Goal: Feedback & Contribution: Submit feedback/report problem

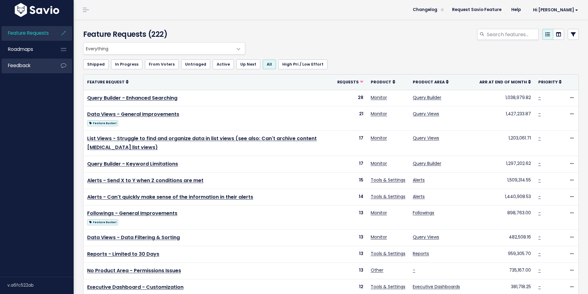
click at [29, 61] on link "Feedback" at bounding box center [26, 66] width 49 height 14
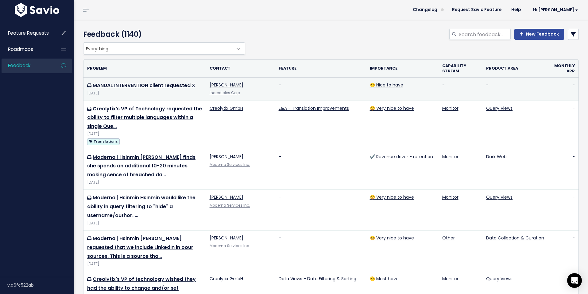
scroll to position [0, 0]
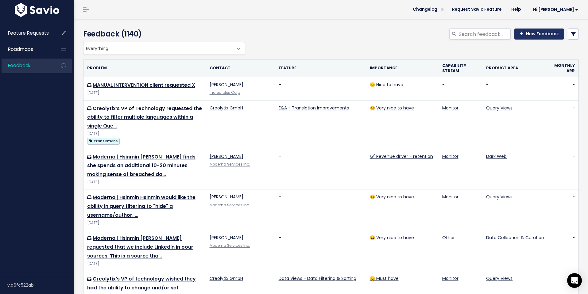
click at [533, 36] on link "New Feedback" at bounding box center [540, 34] width 50 height 11
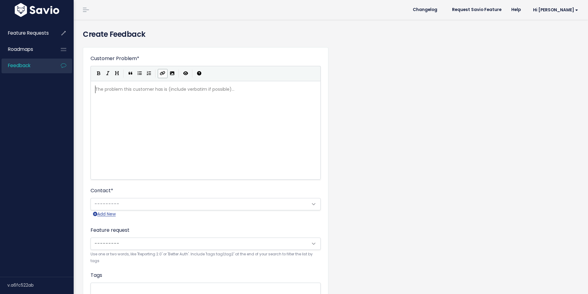
scroll to position [1, 0]
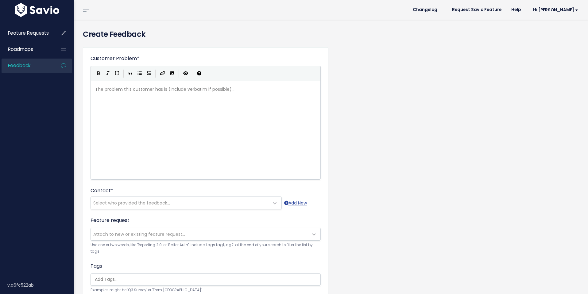
click at [161, 88] on pre "​" at bounding box center [206, 90] width 224 height 8
type textarea "US Integrity | Source Addiutio"
type textarea "tions"
click at [111, 121] on div "xxxxxxxxxx US Integrity | Source Additions" at bounding box center [213, 137] width 239 height 107
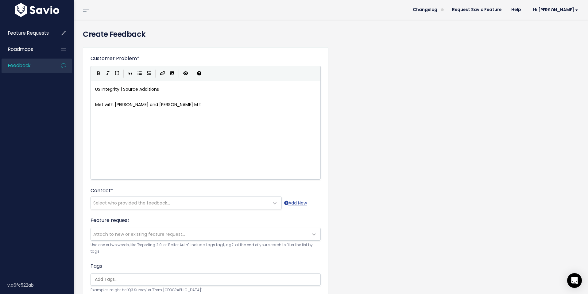
scroll to position [2, 70]
type textarea "Met with [PERSON_NAME] and [PERSON_NAME] M to"
type textarea "and both shares"
type textarea "d that some valuable sources would be Whatsapp and Signal."
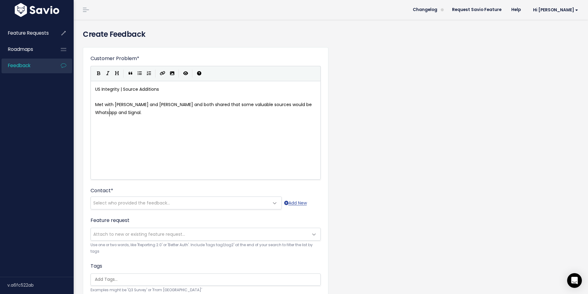
scroll to position [2, 133]
type textarea "The also mentioned that coversa"
type textarea "ge if the following websites would be helpful a well"
type textarea "s"
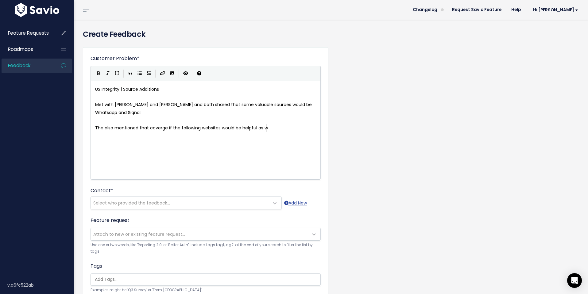
type textarea "s wekk"
type textarea "ell"
type textarea "[DOMAIN_NAME]"
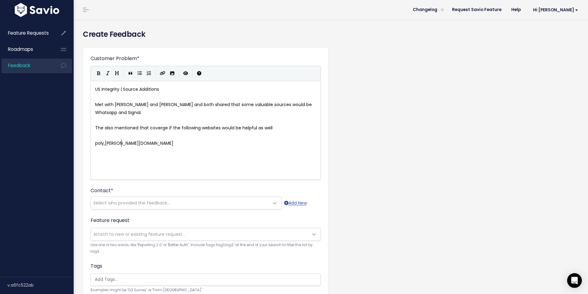
type textarea ",[PERSON_NAME][DOMAIN_NAME]"
click at [106, 144] on span "poly,[PERSON_NAME][DOMAIN_NAME]" at bounding box center [134, 143] width 78 height 6
type textarea "m"
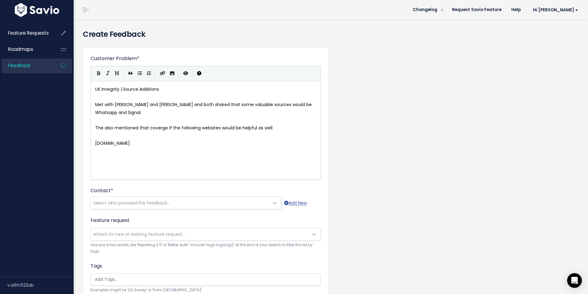
click at [114, 143] on span "[DOMAIN_NAME]" at bounding box center [112, 143] width 35 height 6
type textarea "k"
click at [136, 154] on pre "​" at bounding box center [206, 152] width 224 height 8
type textarea "[DOMAIN_NAME]"
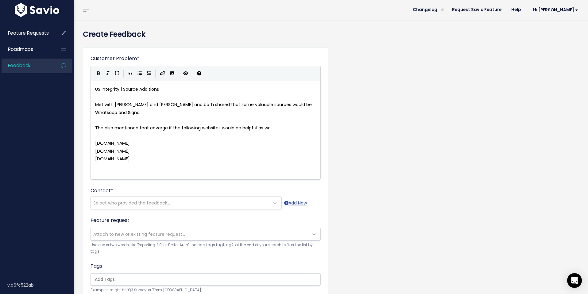
scroll to position [2, 25]
type textarea "[DOMAIN_NAME]"
type textarea "com"
drag, startPoint x: 135, startPoint y: 158, endPoint x: 341, endPoint y: 216, distance: 214.4
type textarea "exchange"
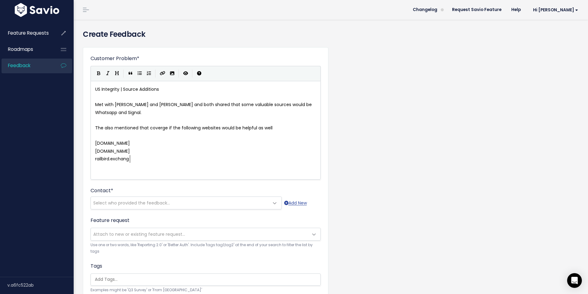
scroll to position [2, 21]
click at [111, 159] on span "[DOMAIN_NAME]" at bounding box center [112, 159] width 35 height 6
click at [231, 164] on div "x US Integrity | Source Additions ​ Met with [PERSON_NAME] and [PERSON_NAME] an…" at bounding box center [206, 124] width 224 height 80
type textarea ".com"
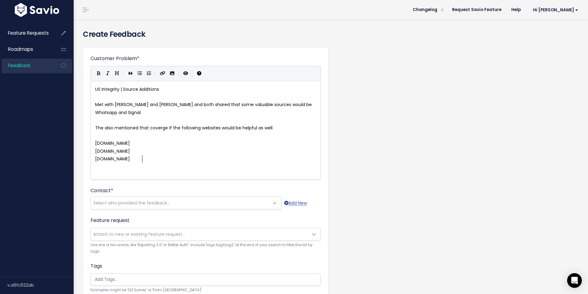
scroll to position [128, 0]
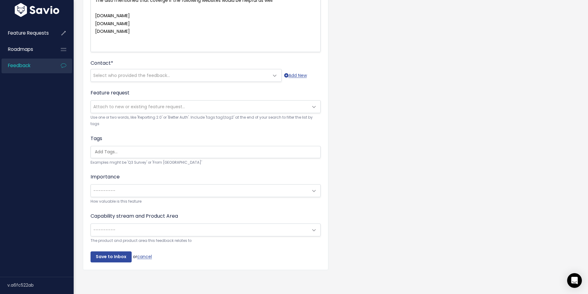
click at [122, 195] on span "---------" at bounding box center [199, 191] width 217 height 12
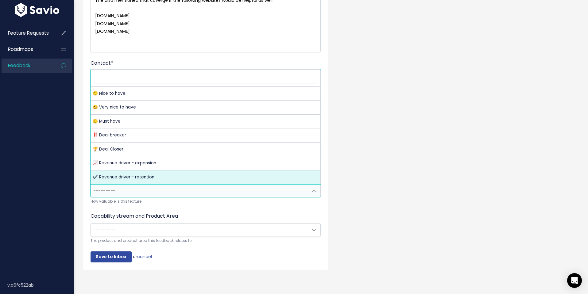
drag, startPoint x: 141, startPoint y: 103, endPoint x: 150, endPoint y: 174, distance: 71.8
select select "REVENUE_DRIVER_RETENTION"
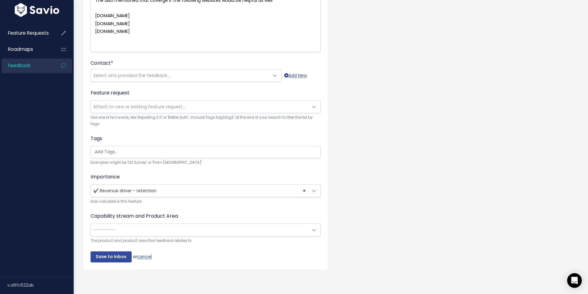
click at [159, 230] on span "---------" at bounding box center [199, 230] width 217 height 12
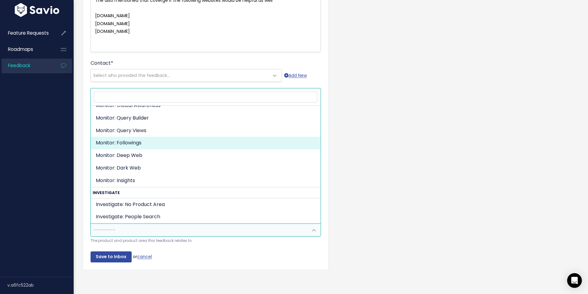
scroll to position [28, 0]
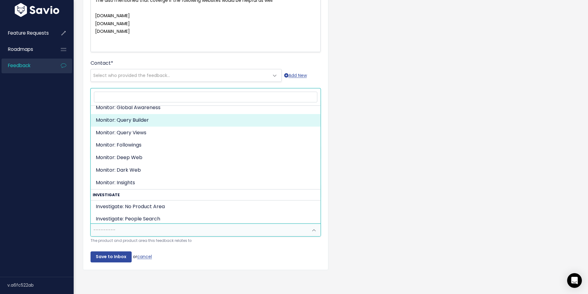
drag, startPoint x: 137, startPoint y: 119, endPoint x: 134, endPoint y: 154, distance: 34.8
select select "ORGANIZE_COLLABORATE_REPORT:QUERY_BUILDING"
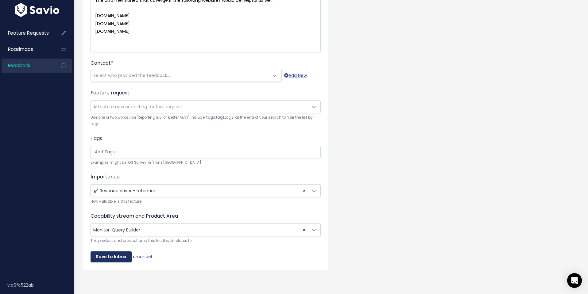
click at [110, 257] on input "Save to Inbox" at bounding box center [111, 257] width 41 height 11
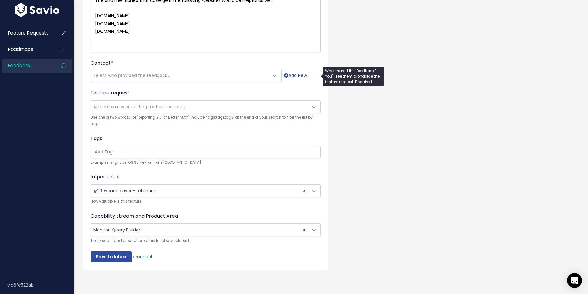
click at [138, 70] on span "Select who provided the feedback..." at bounding box center [180, 75] width 178 height 12
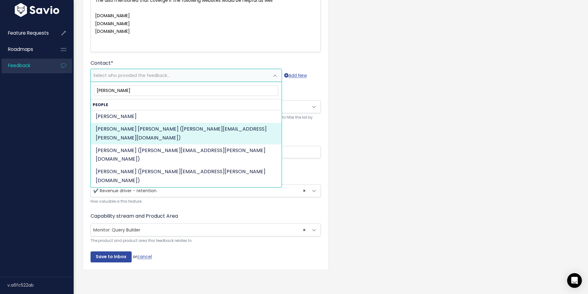
type input "[PERSON_NAME]"
select select "82972386"
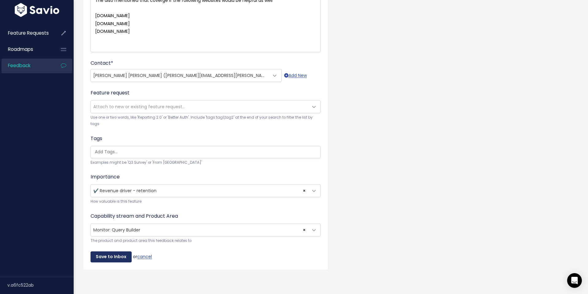
drag, startPoint x: 110, startPoint y: 259, endPoint x: 231, endPoint y: 217, distance: 127.7
click at [110, 259] on input "Save to Inbox" at bounding box center [111, 257] width 41 height 11
